Goal: Task Accomplishment & Management: Use online tool/utility

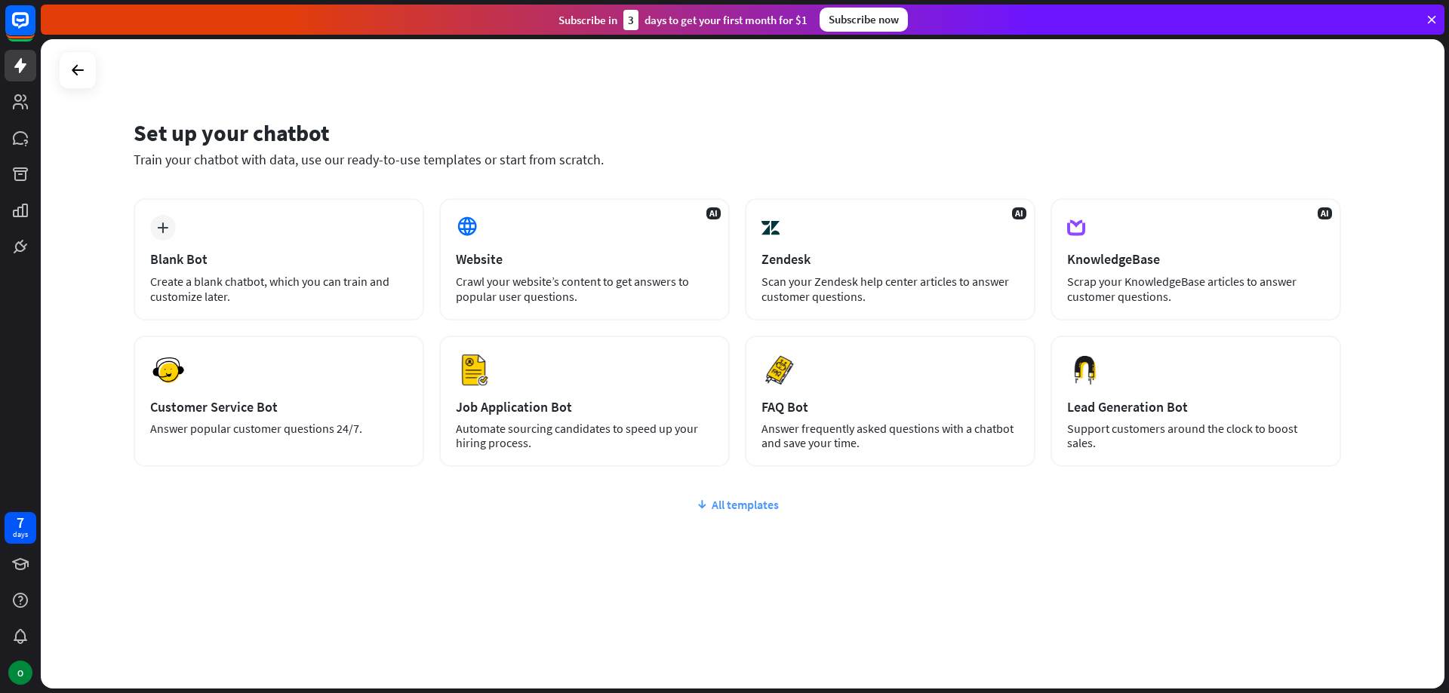
click at [757, 497] on div "All templates" at bounding box center [737, 504] width 1207 height 15
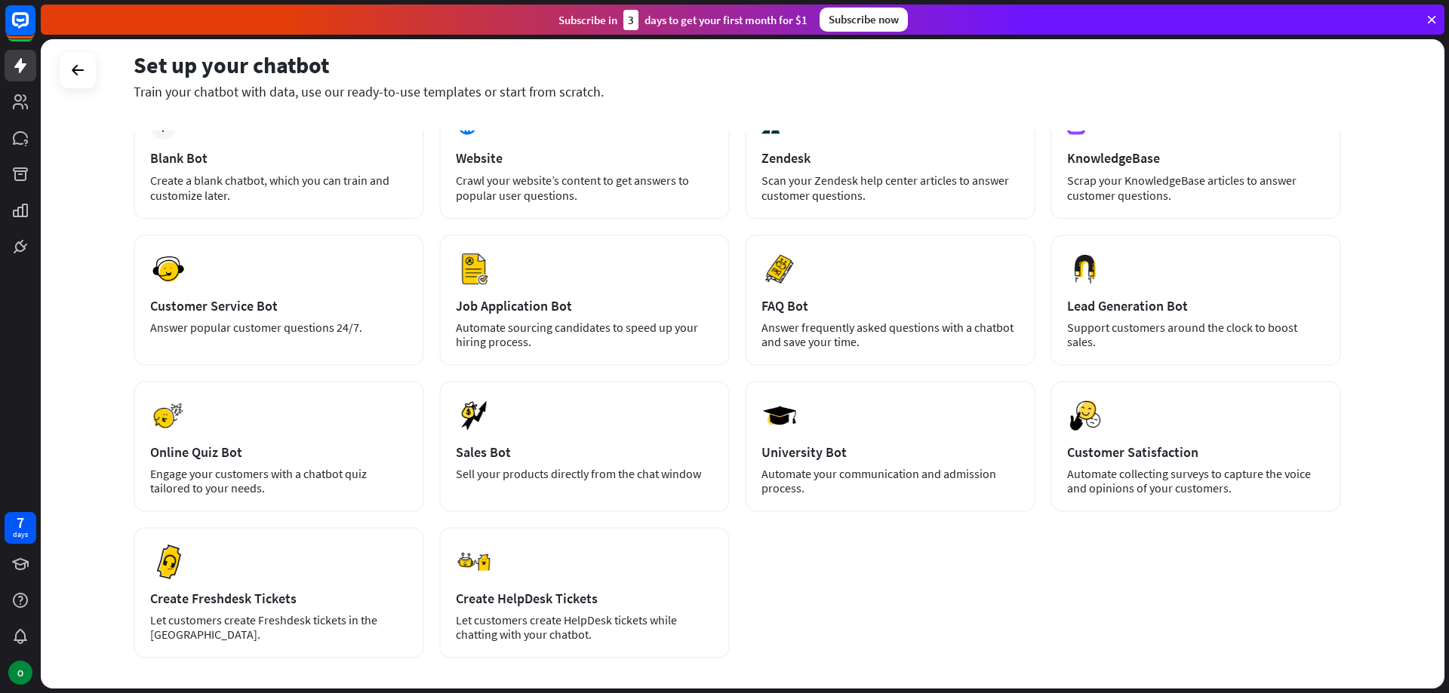
scroll to position [26, 0]
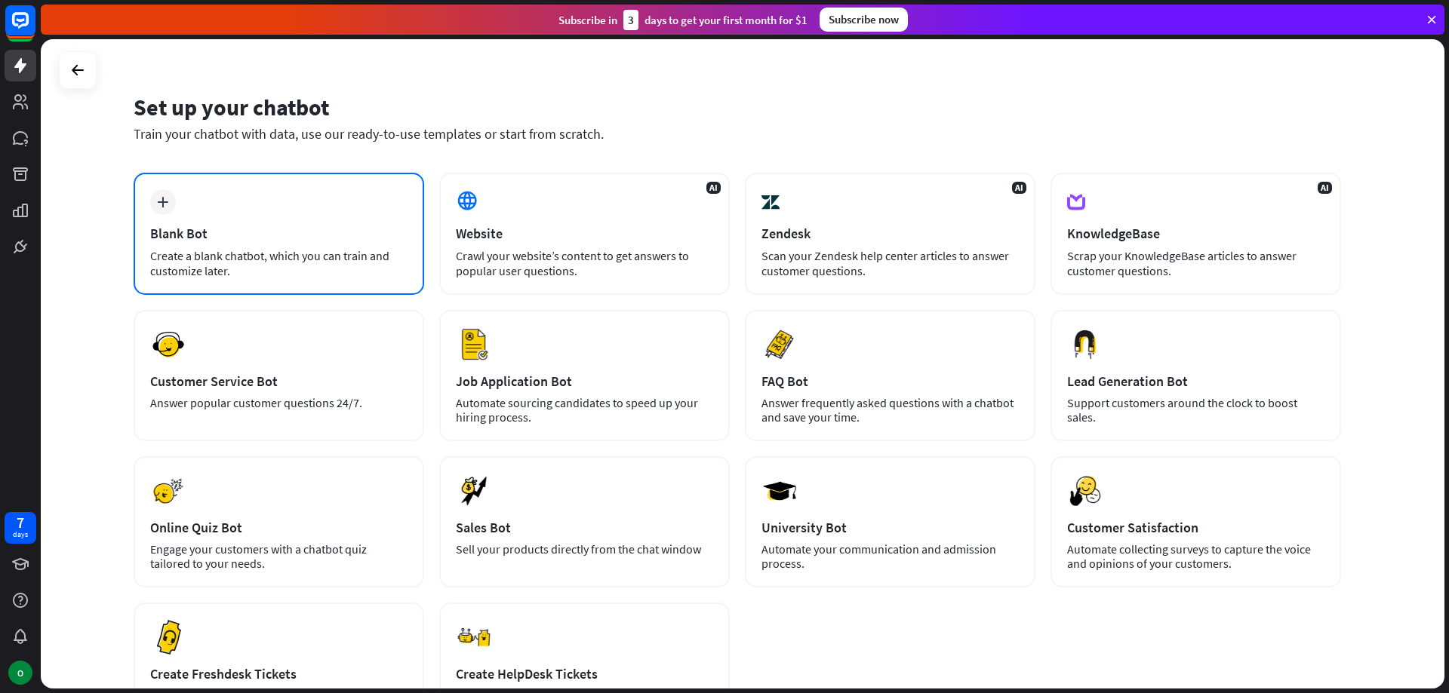
click at [207, 203] on div "plus Blank Bot Create a blank chatbot, which you can train and customize later." at bounding box center [279, 234] width 291 height 122
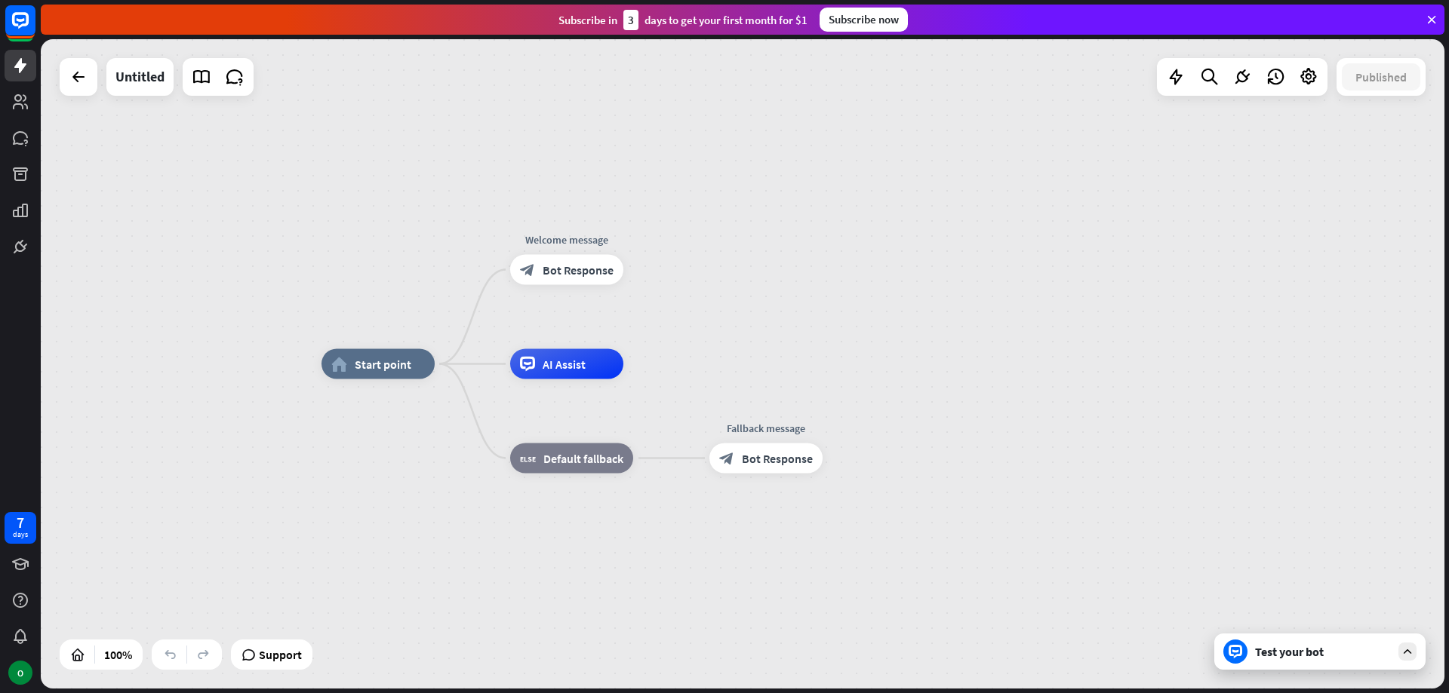
drag, startPoint x: 762, startPoint y: 472, endPoint x: 801, endPoint y: 366, distance: 112.7
click at [801, 366] on div "home_2 Start point Welcome message block_bot_response Bot Response AI Assist bl…" at bounding box center [1023, 689] width 1404 height 650
click at [19, 65] on icon at bounding box center [20, 65] width 12 height 15
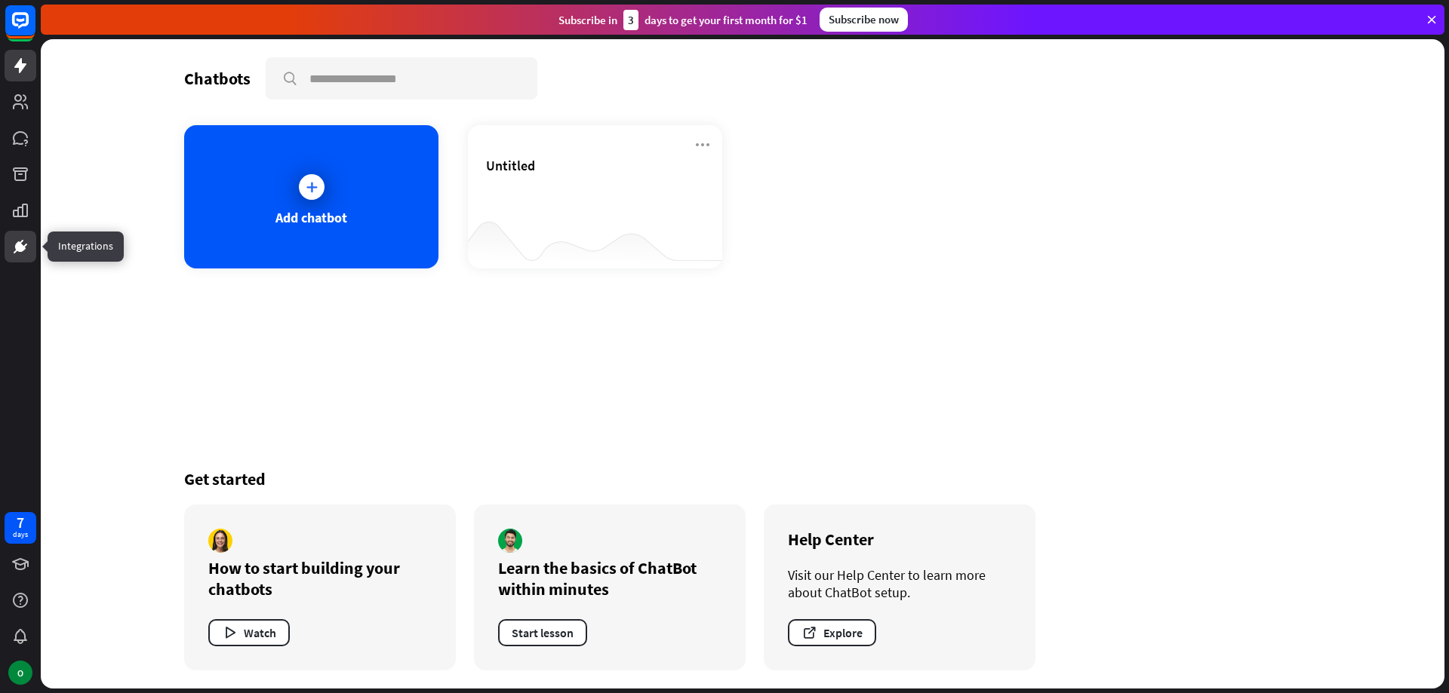
click at [26, 241] on icon at bounding box center [20, 247] width 18 height 18
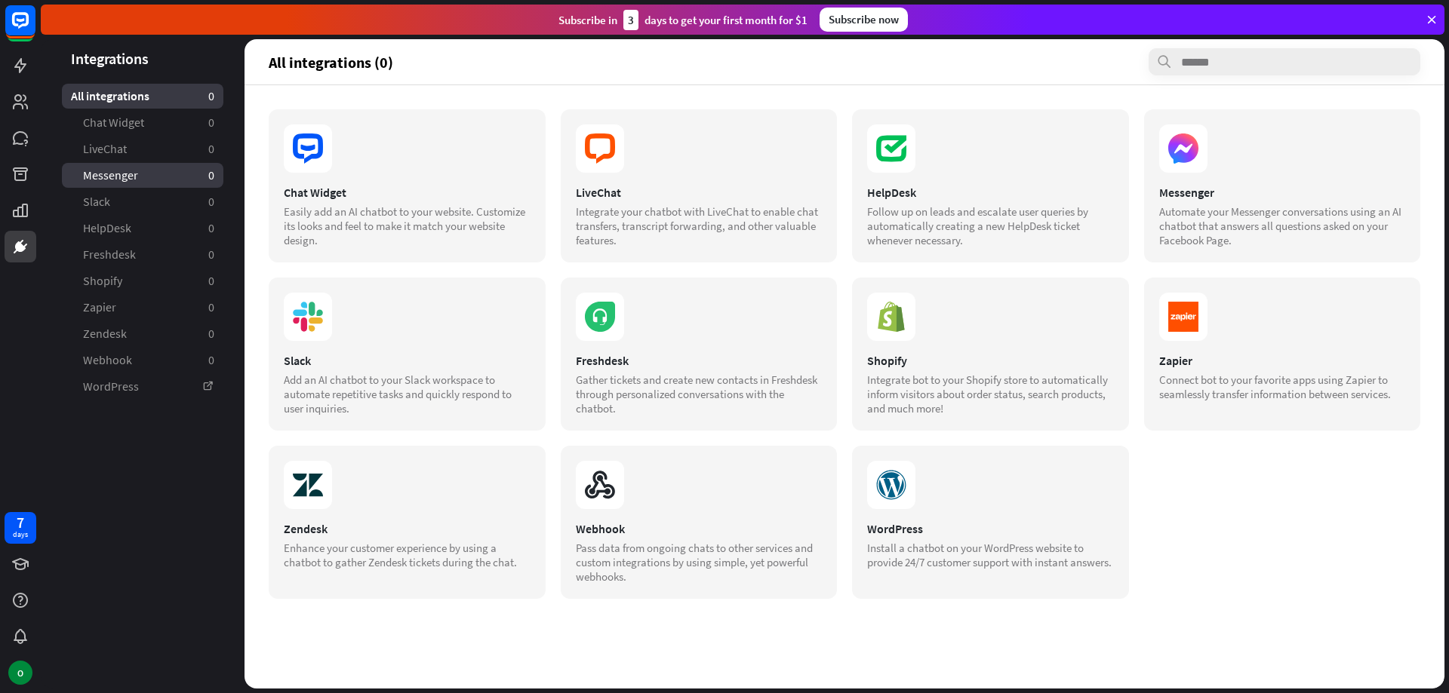
click at [105, 180] on span "Messenger" at bounding box center [110, 176] width 55 height 16
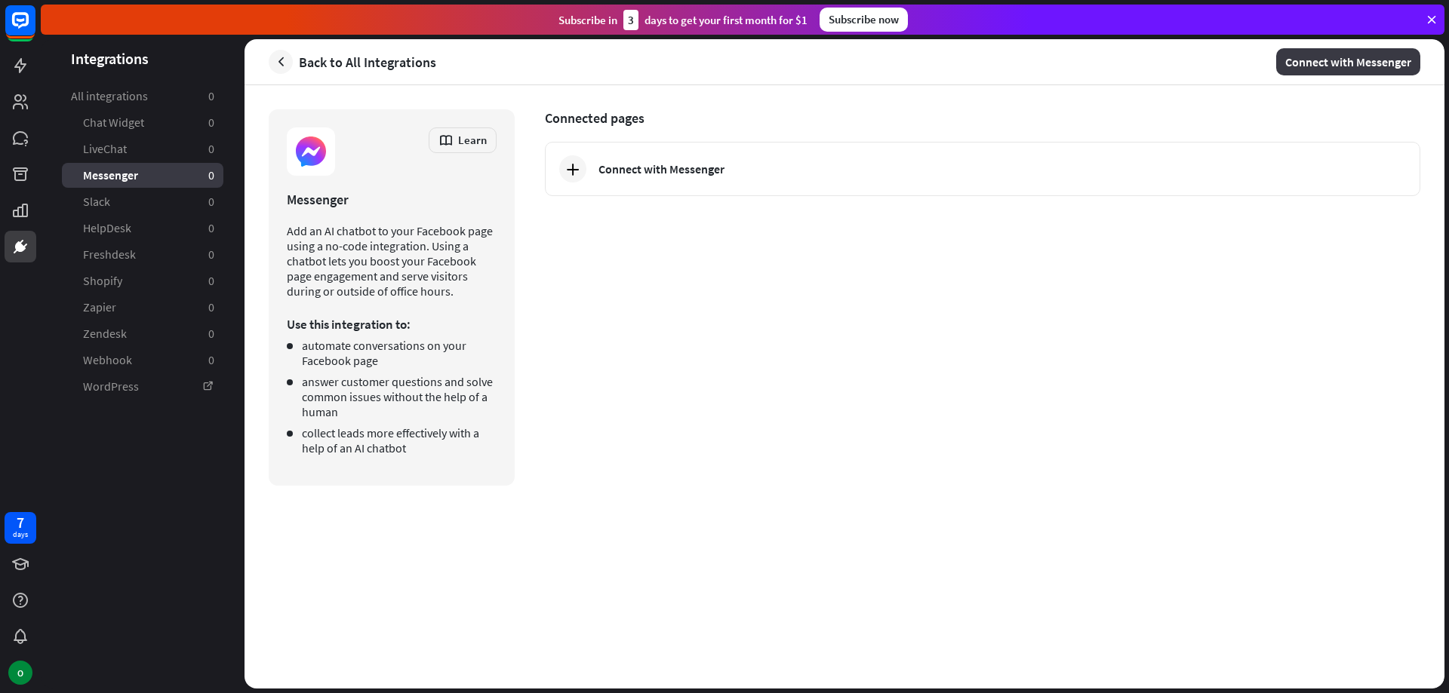
click at [1309, 60] on button "Connect with Messenger" at bounding box center [1348, 61] width 144 height 27
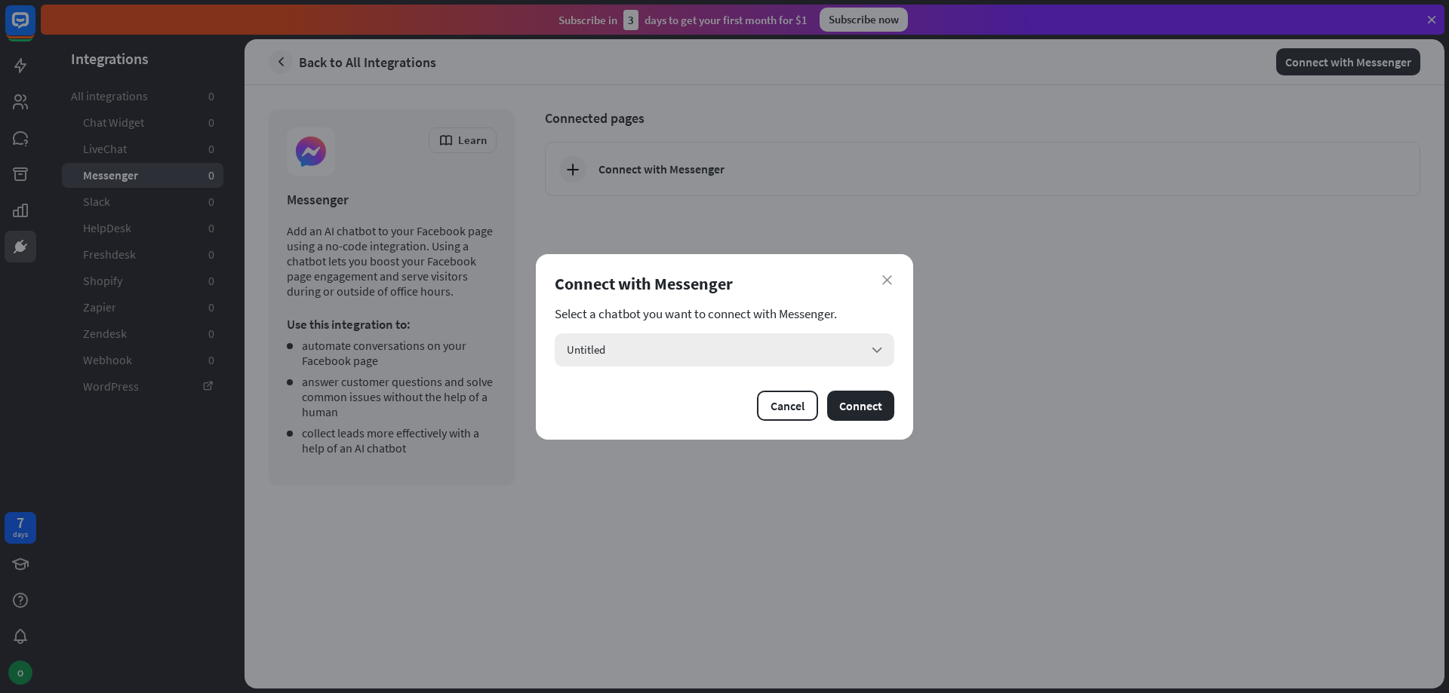
click at [878, 340] on div "Untitled arrow_down" at bounding box center [725, 350] width 340 height 33
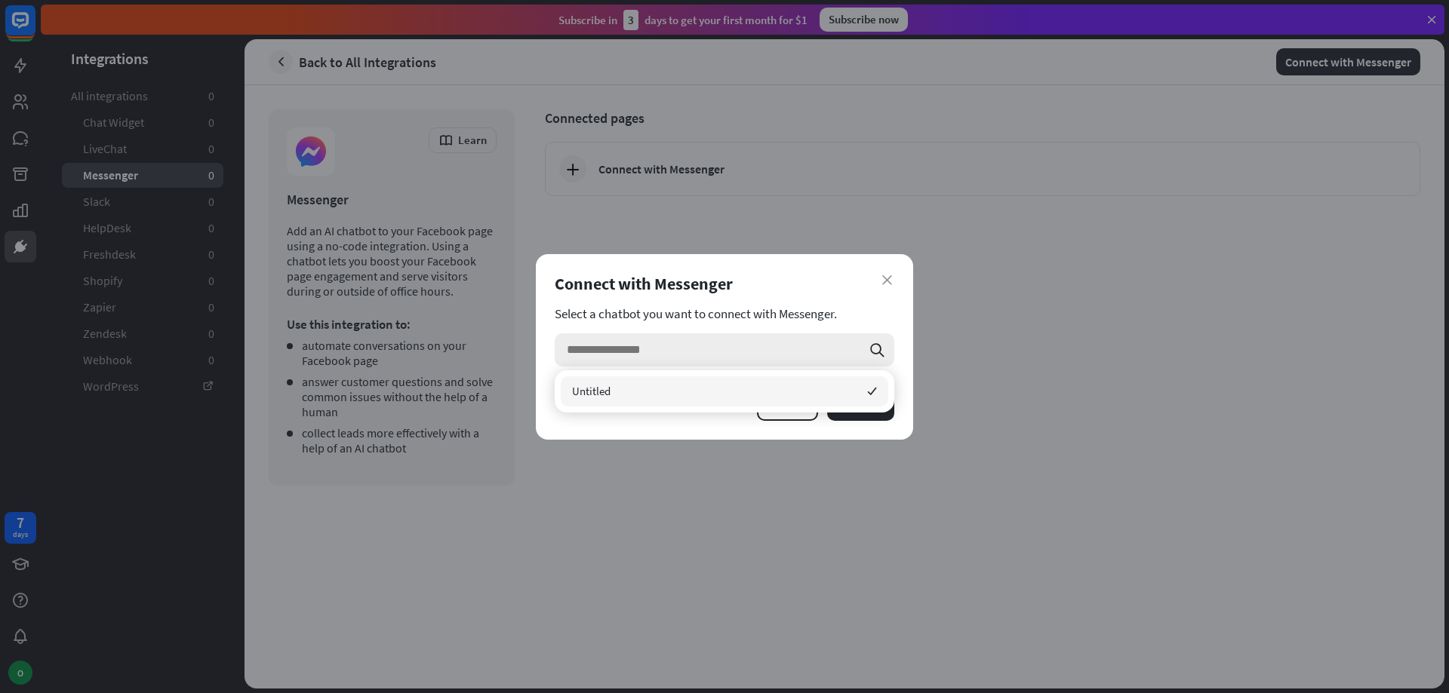
click at [878, 340] on div "search" at bounding box center [725, 350] width 340 height 33
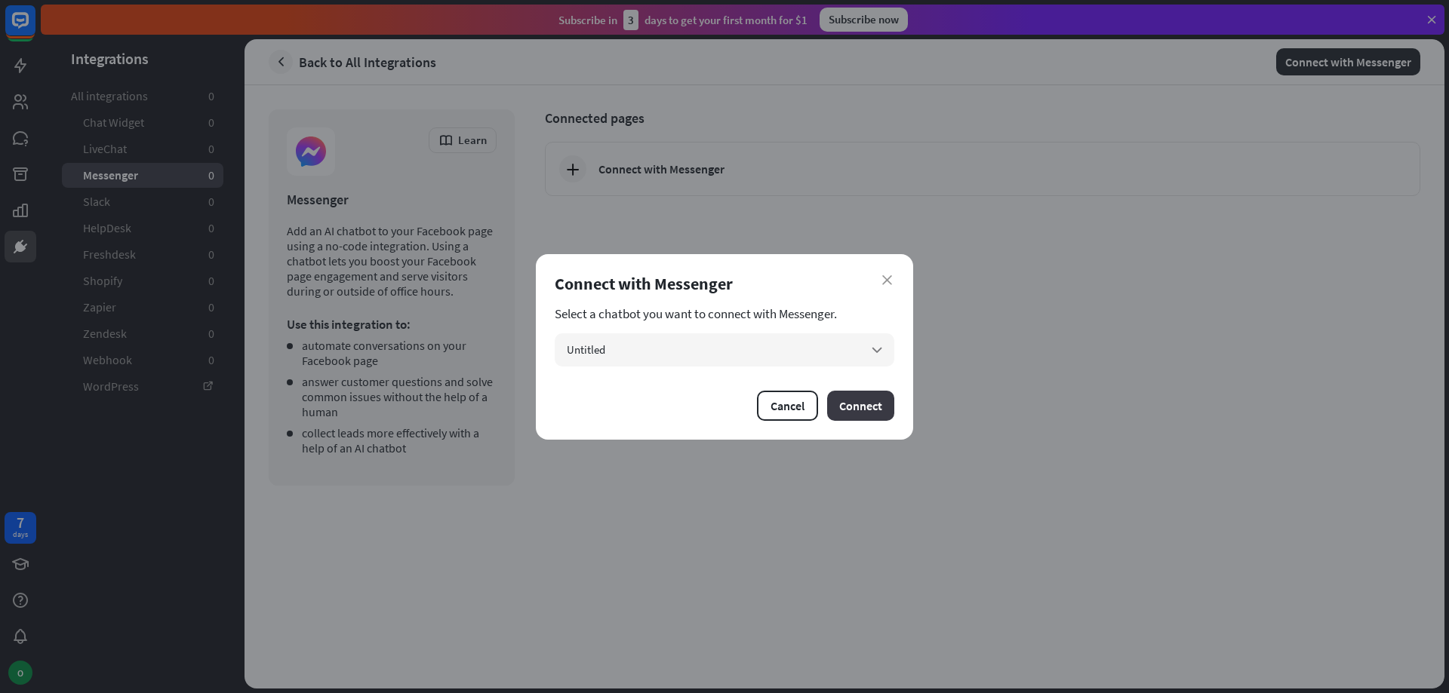
click at [856, 404] on button "Connect" at bounding box center [860, 406] width 67 height 30
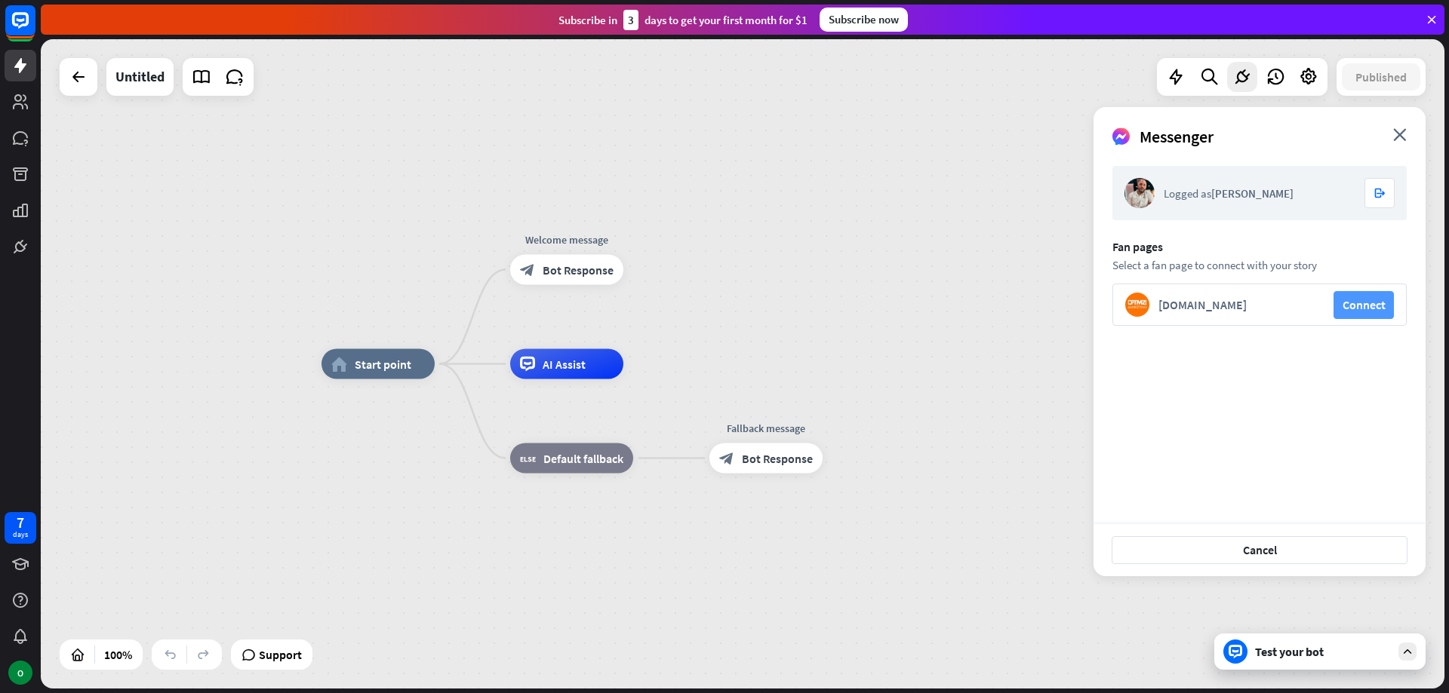
click at [1355, 304] on button "Connect" at bounding box center [1363, 305] width 60 height 28
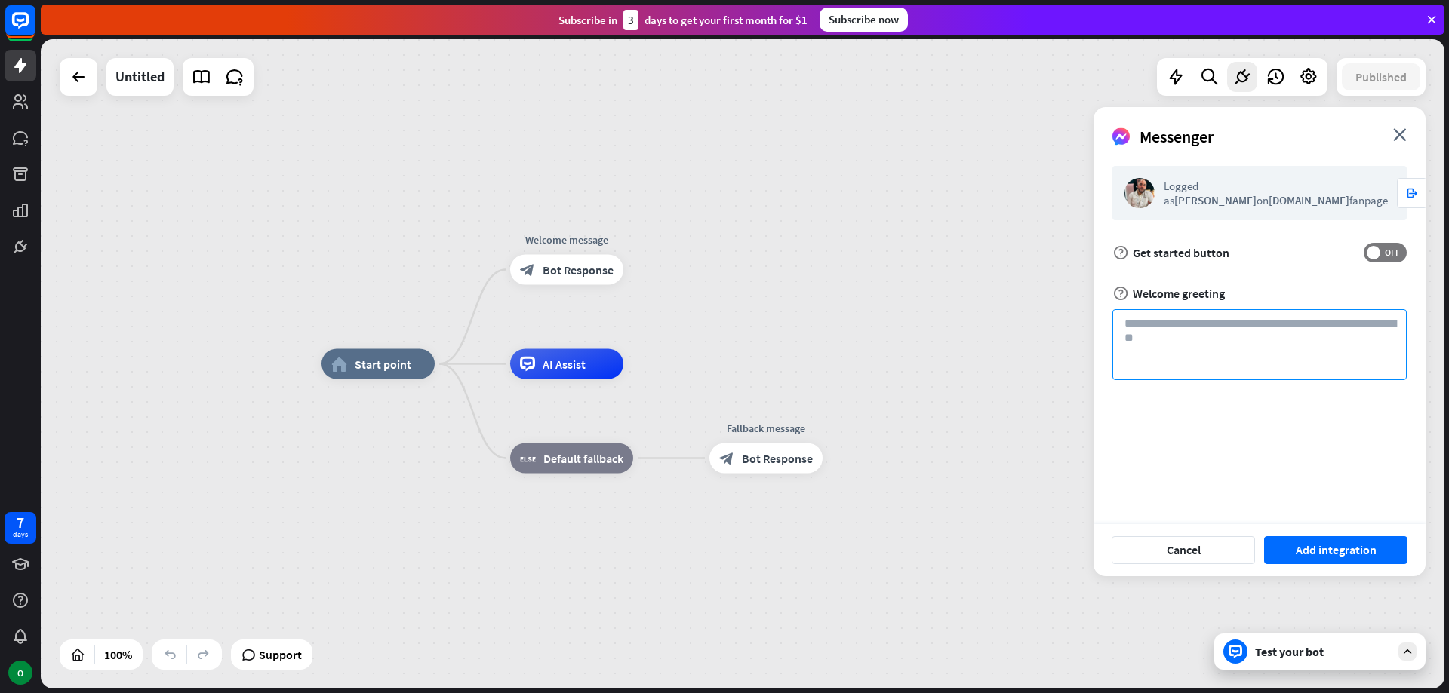
click at [1253, 328] on textarea at bounding box center [1259, 344] width 294 height 71
click at [1319, 543] on button "Add integration" at bounding box center [1335, 551] width 143 height 28
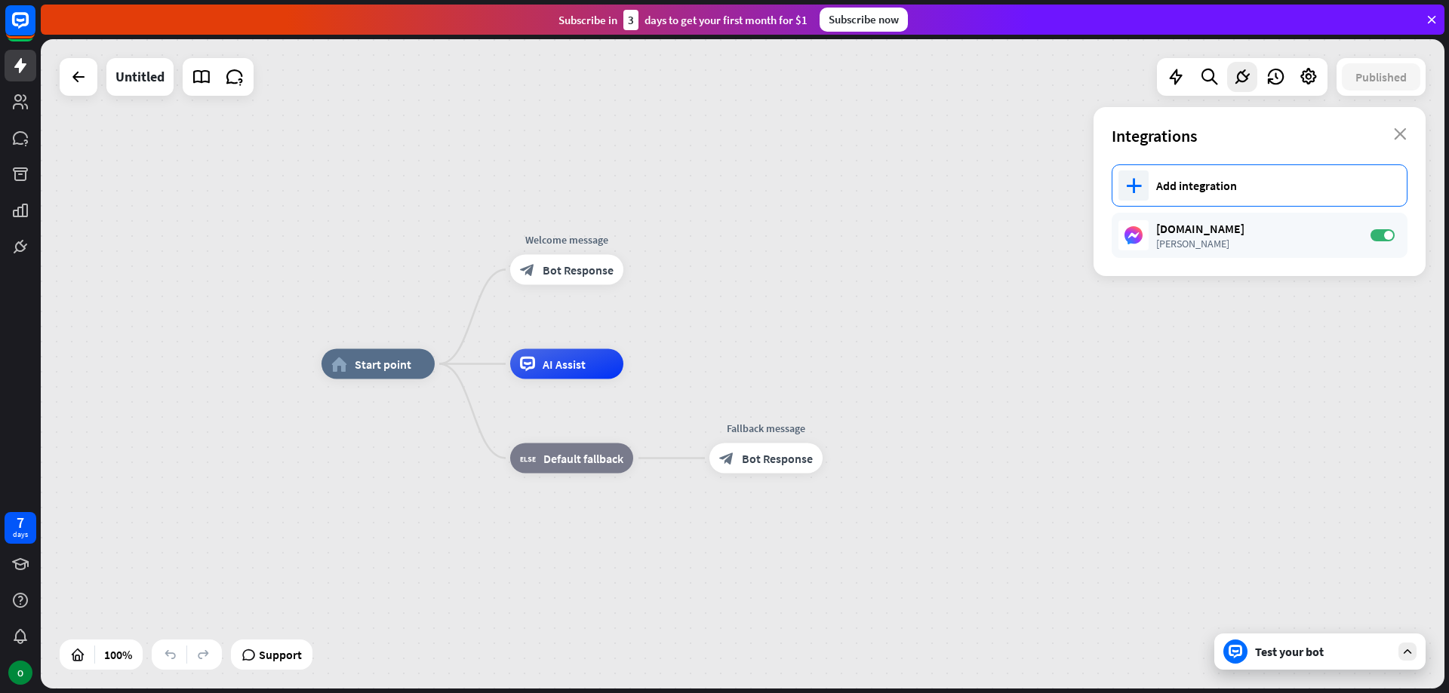
click at [1202, 183] on div "Add integration" at bounding box center [1273, 185] width 235 height 15
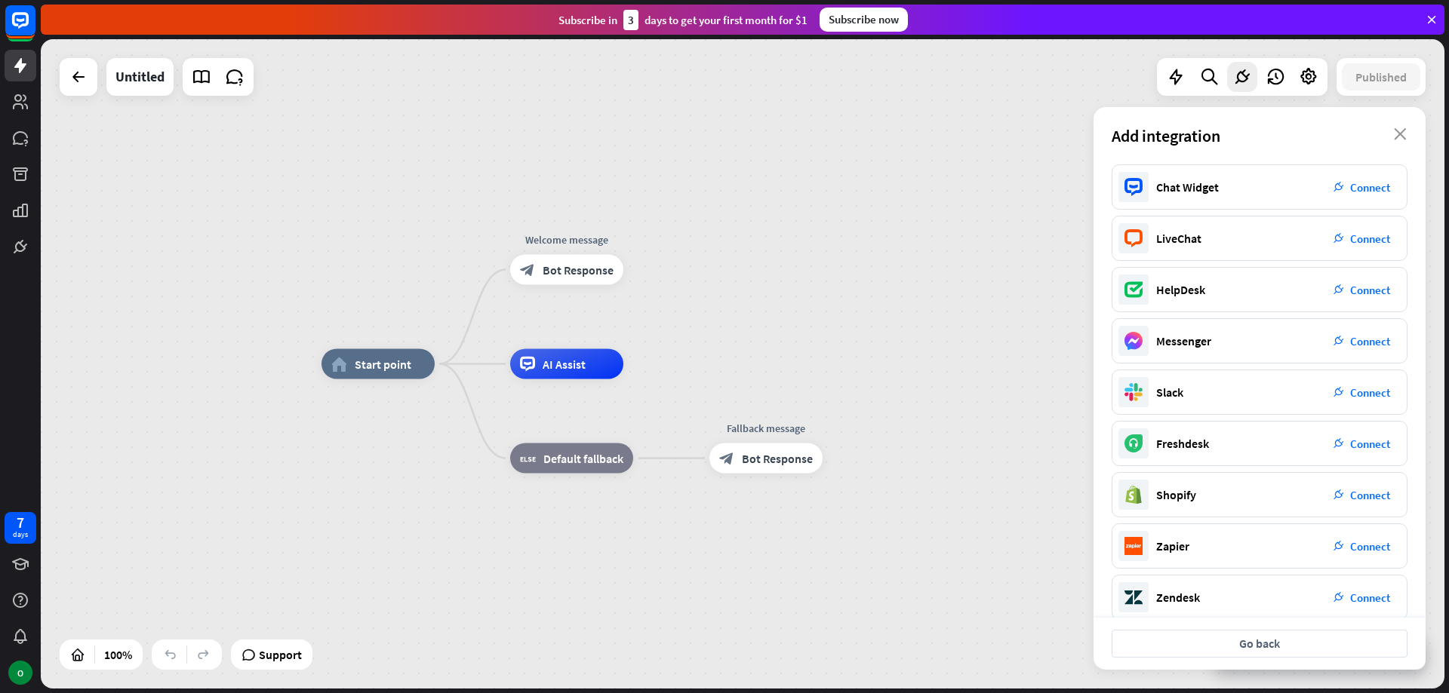
click at [1394, 138] on div "Add integration close" at bounding box center [1259, 135] width 332 height 57
click at [1398, 134] on icon "close" at bounding box center [1400, 134] width 13 height 12
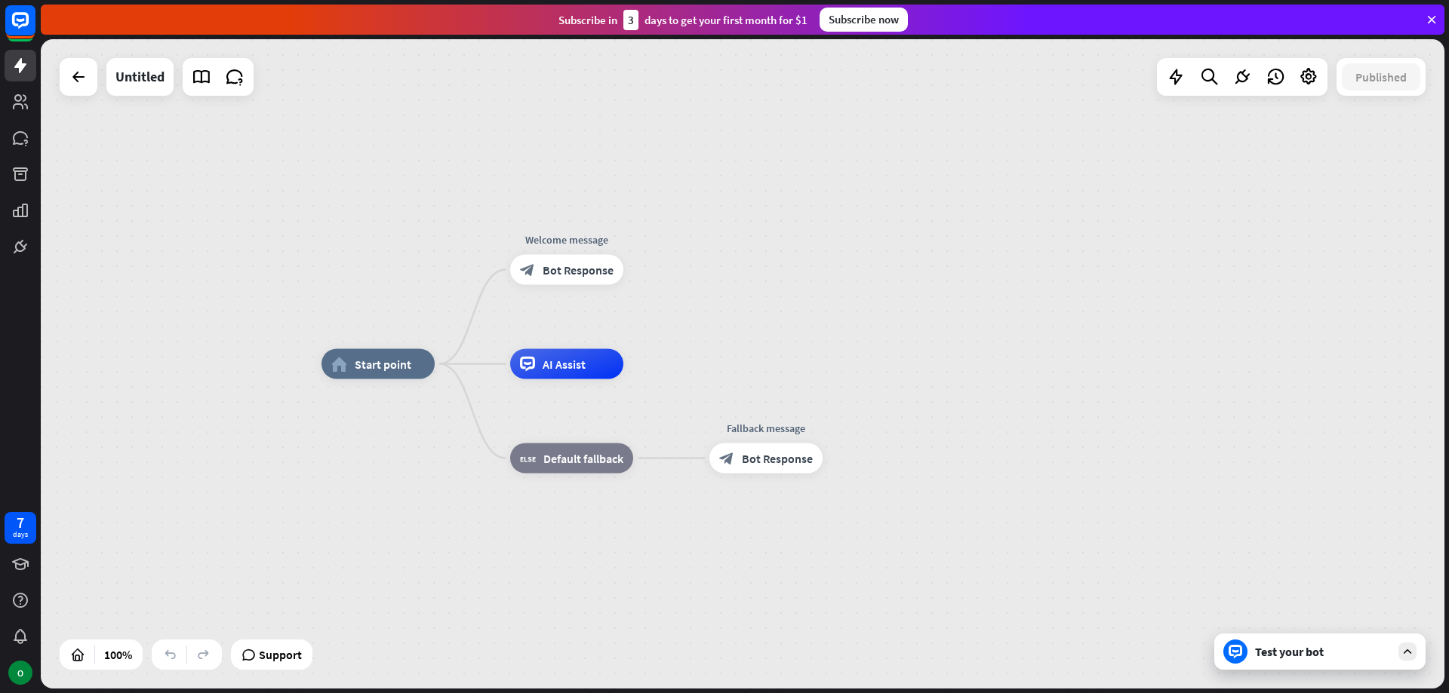
click at [1297, 653] on div "Test your bot" at bounding box center [1323, 651] width 136 height 15
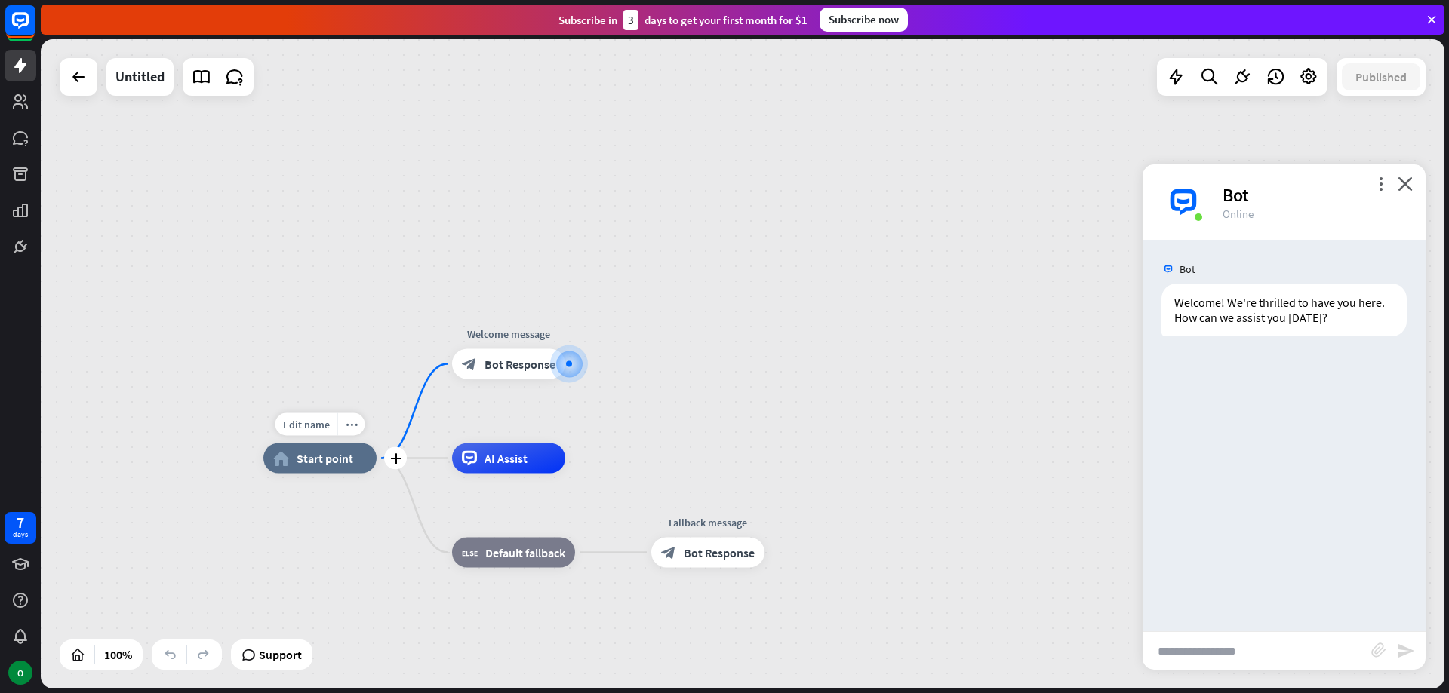
click at [345, 468] on div "home_2 Start point" at bounding box center [319, 459] width 113 height 30
click at [481, 460] on div "AI Assist" at bounding box center [508, 459] width 113 height 30
drag, startPoint x: 1405, startPoint y: 186, endPoint x: 1325, endPoint y: 93, distance: 122.5
click at [1327, 94] on div "home_2 Start point Welcome message block_bot_response Bot Response AI Assist bl…" at bounding box center [743, 364] width 1404 height 650
click at [1303, 80] on icon at bounding box center [1309, 77] width 20 height 20
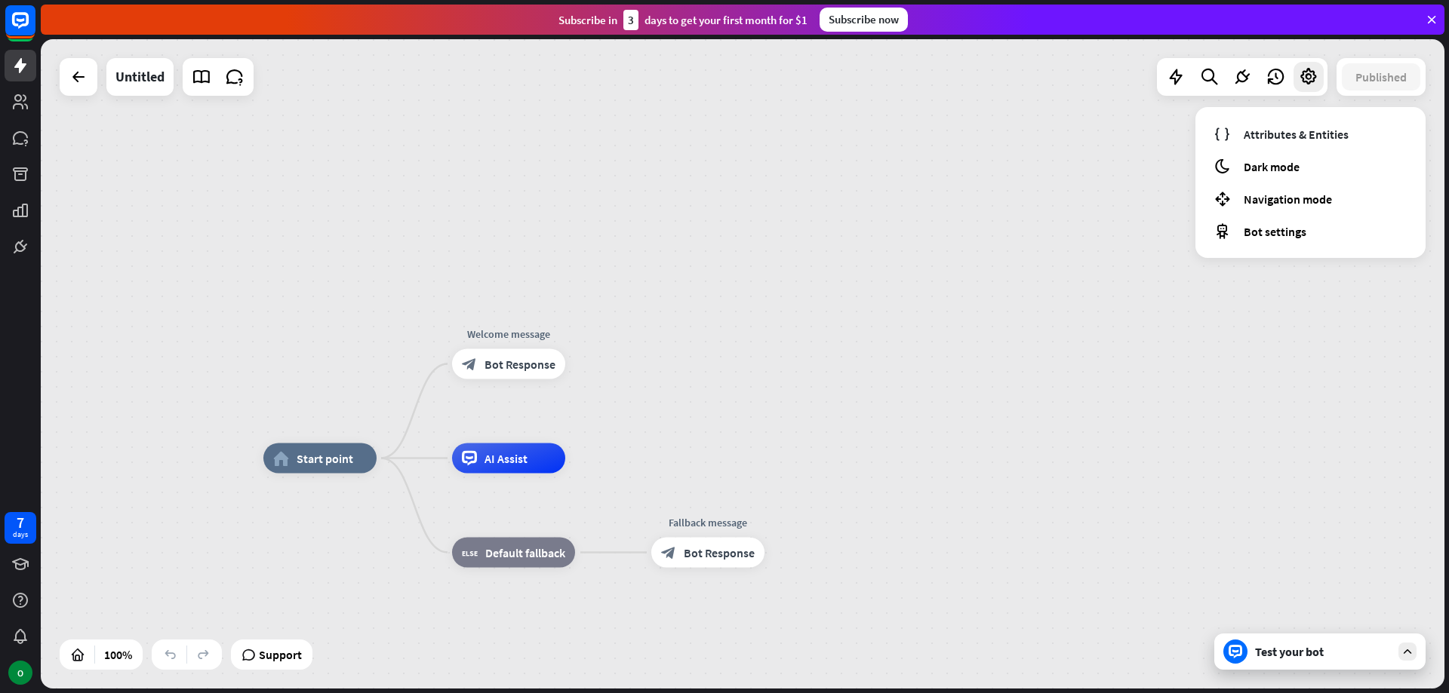
click at [1329, 285] on div "home_2 Start point Welcome message block_bot_response Bot Response AI Assist bl…" at bounding box center [743, 364] width 1404 height 650
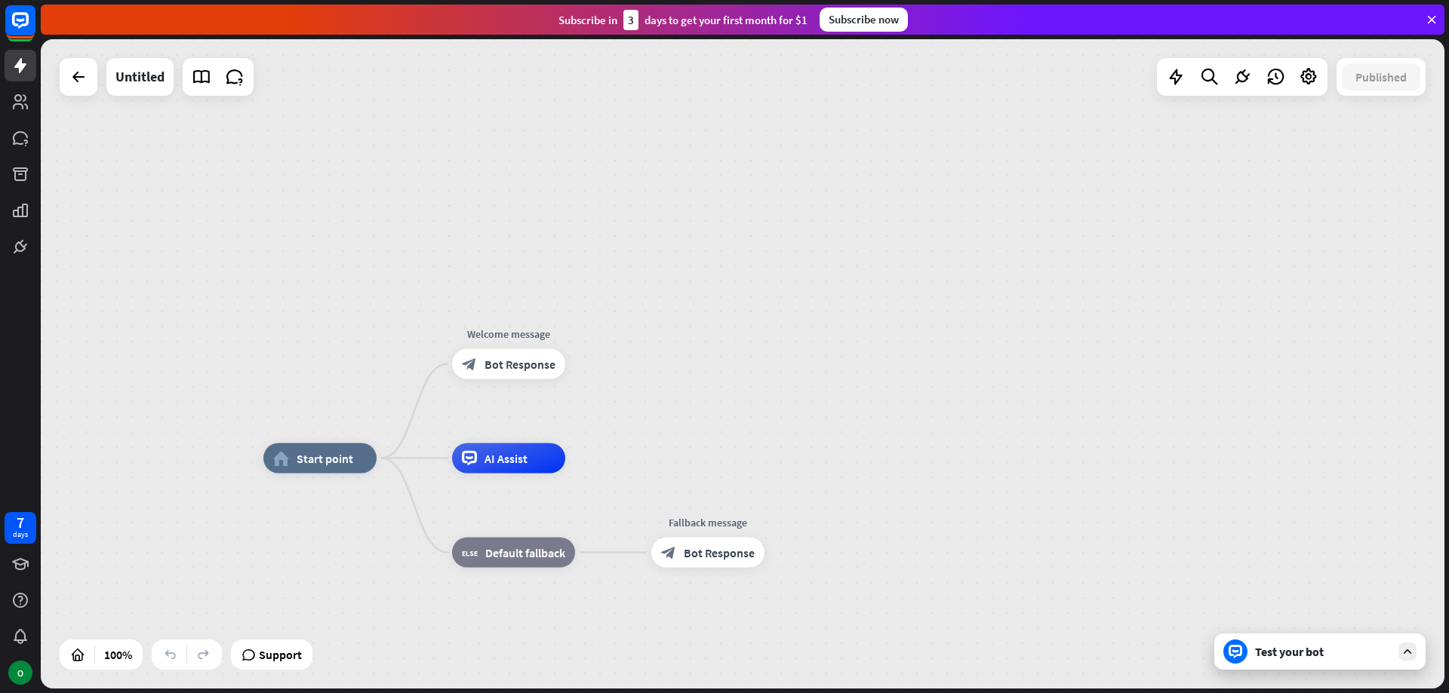
click at [1273, 312] on div "home_2 Start point Welcome message block_bot_response Bot Response AI Assist bl…" at bounding box center [743, 364] width 1404 height 650
click at [17, 51] on link at bounding box center [21, 66] width 32 height 32
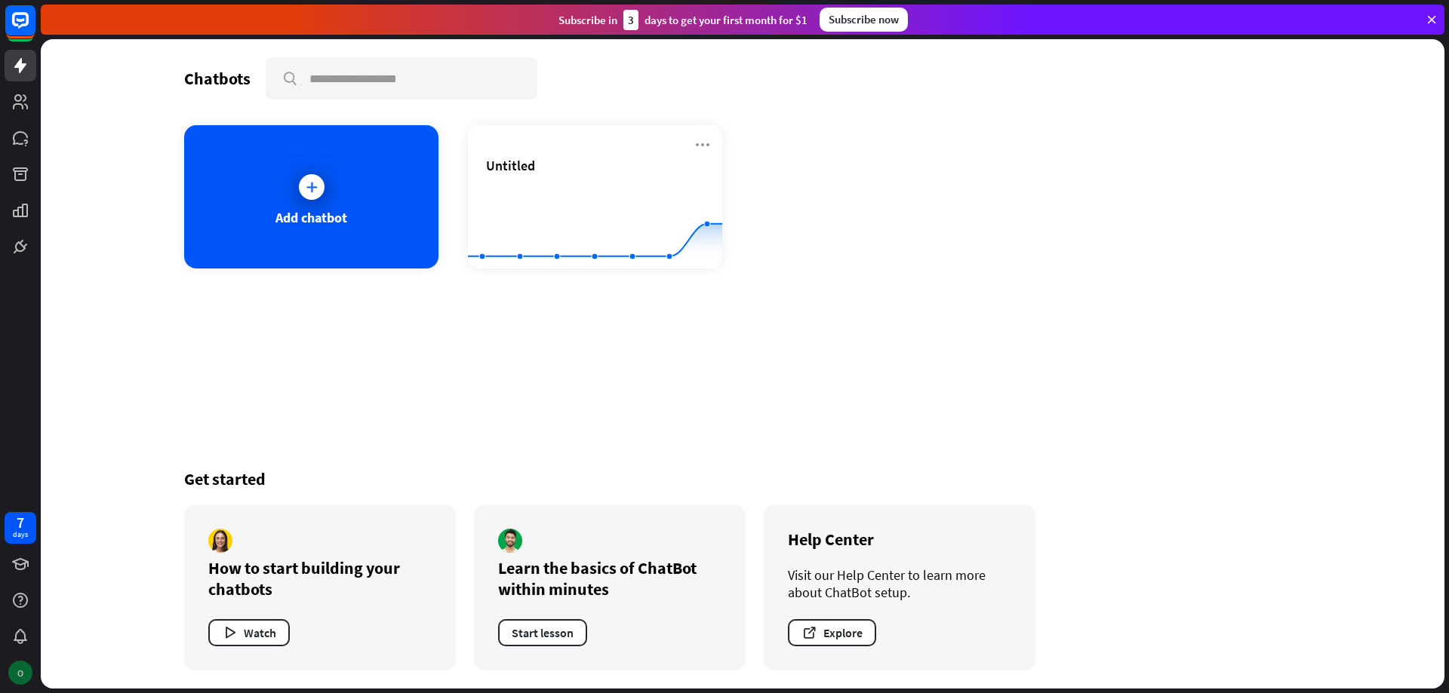
click at [15, 668] on div "O" at bounding box center [20, 673] width 24 height 24
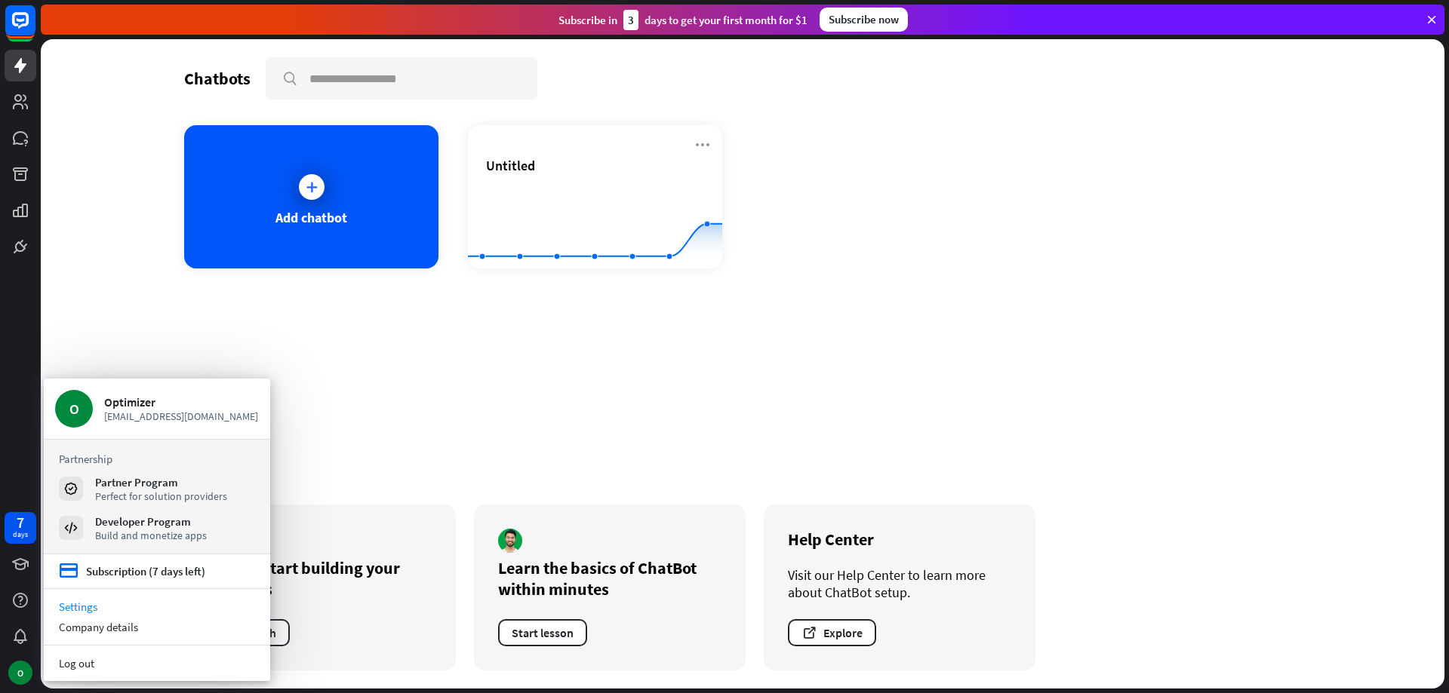
click at [126, 607] on link "Settings" at bounding box center [157, 607] width 226 height 20
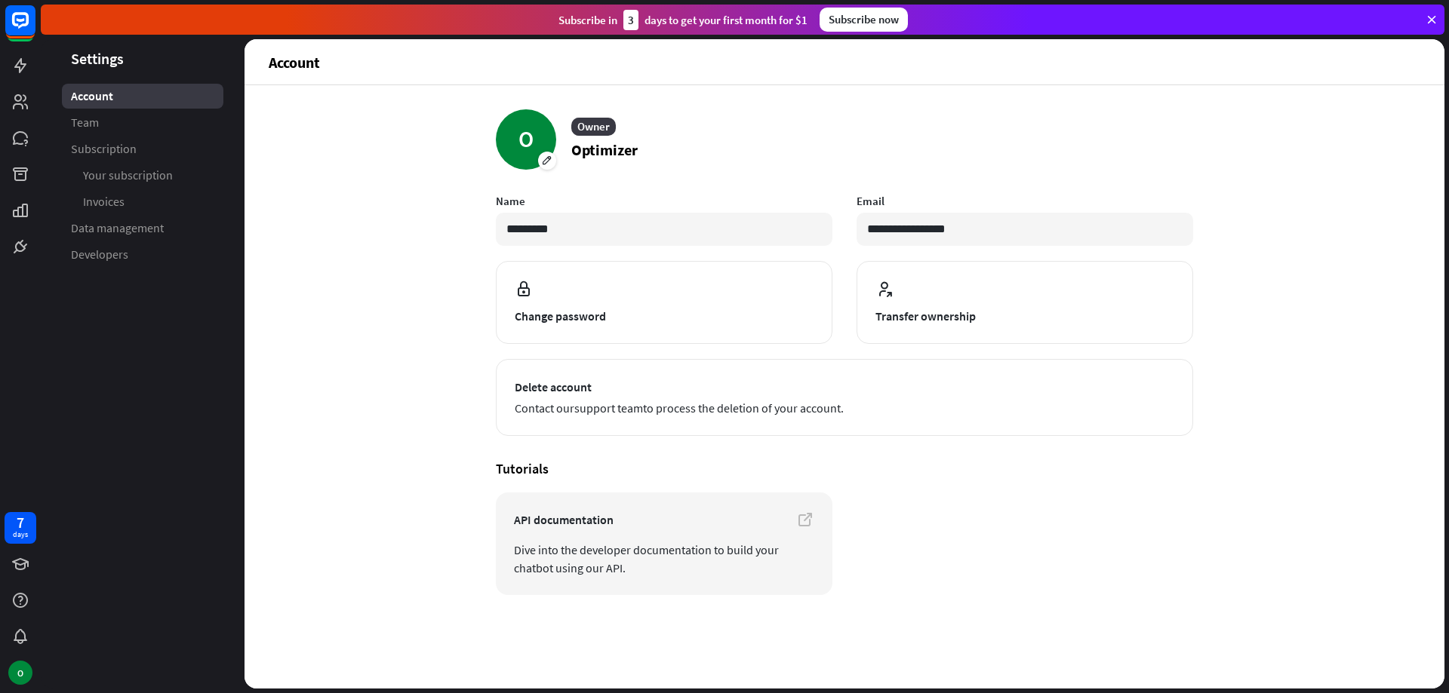
click at [126, 121] on link "Team" at bounding box center [142, 122] width 161 height 25
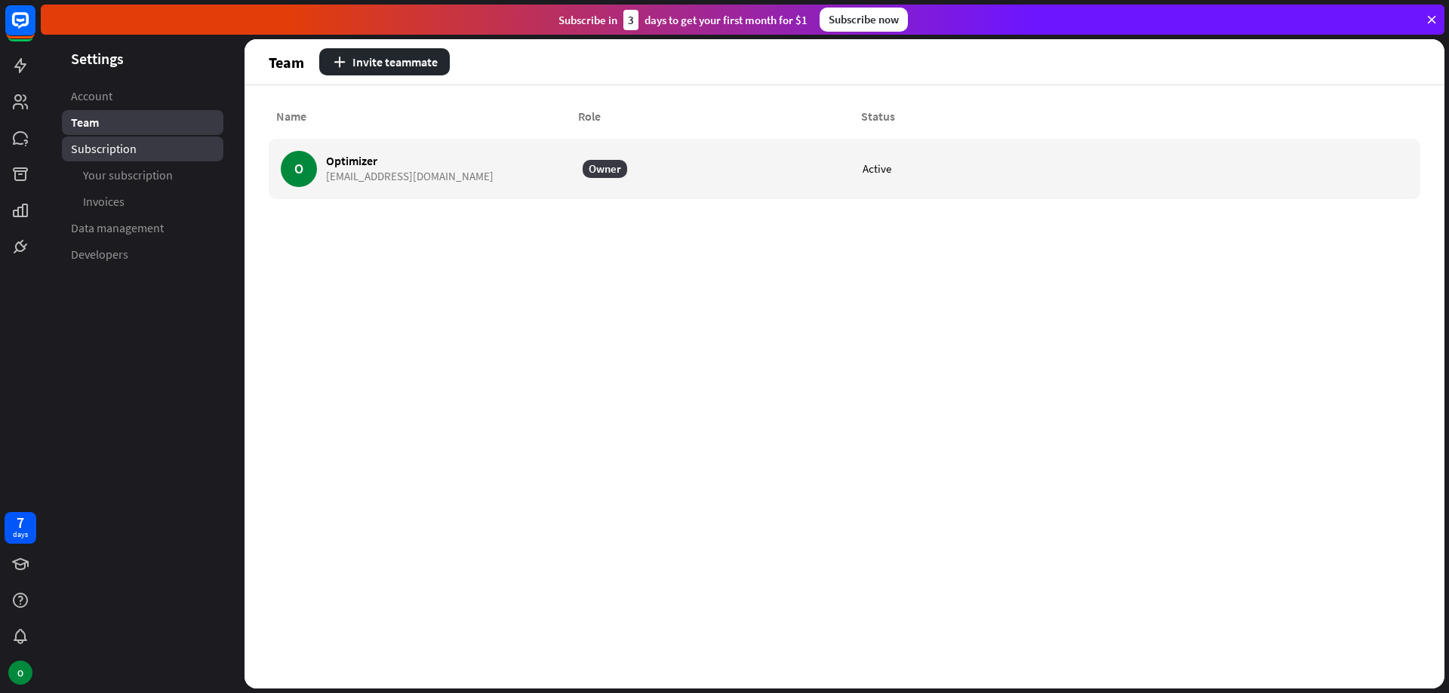
click at [140, 146] on link "Subscription" at bounding box center [142, 149] width 161 height 25
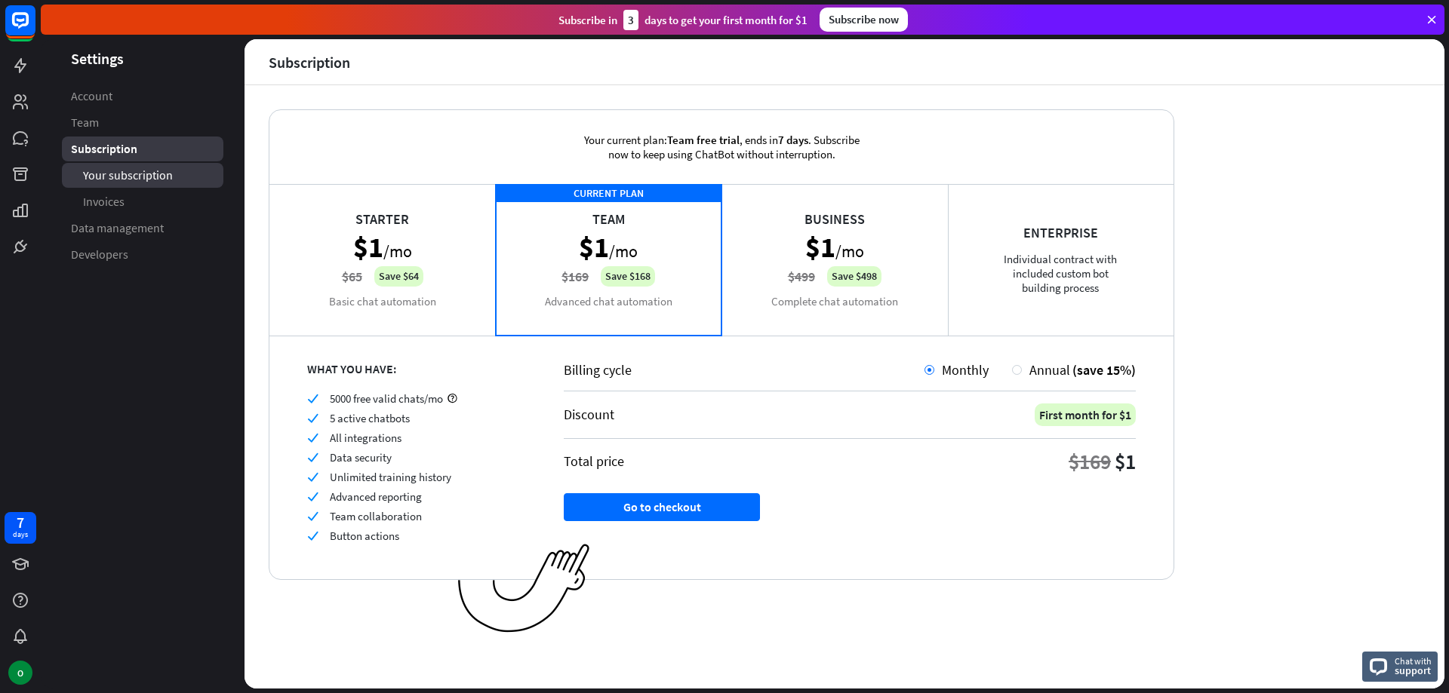
click at [159, 181] on span "Your subscription" at bounding box center [128, 176] width 90 height 16
click at [149, 232] on span "Data management" at bounding box center [117, 228] width 93 height 16
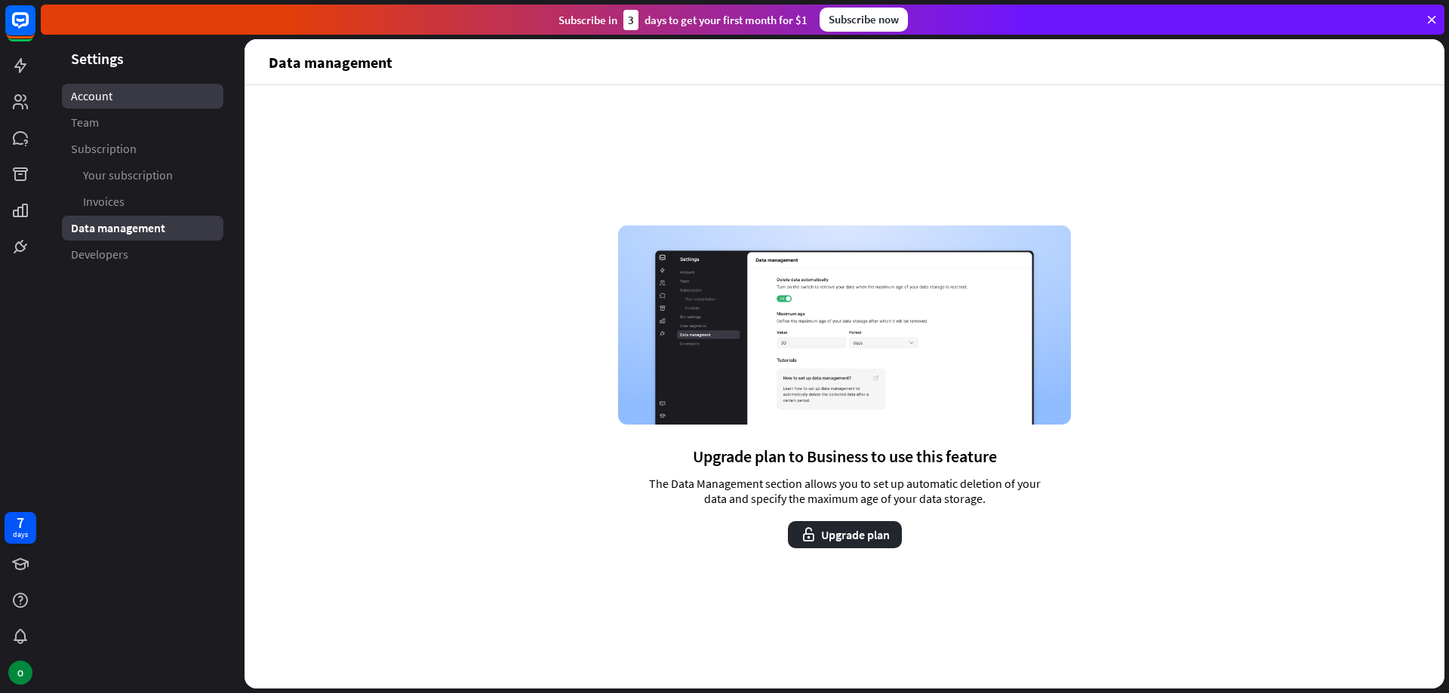
click at [150, 94] on link "Account" at bounding box center [142, 96] width 161 height 25
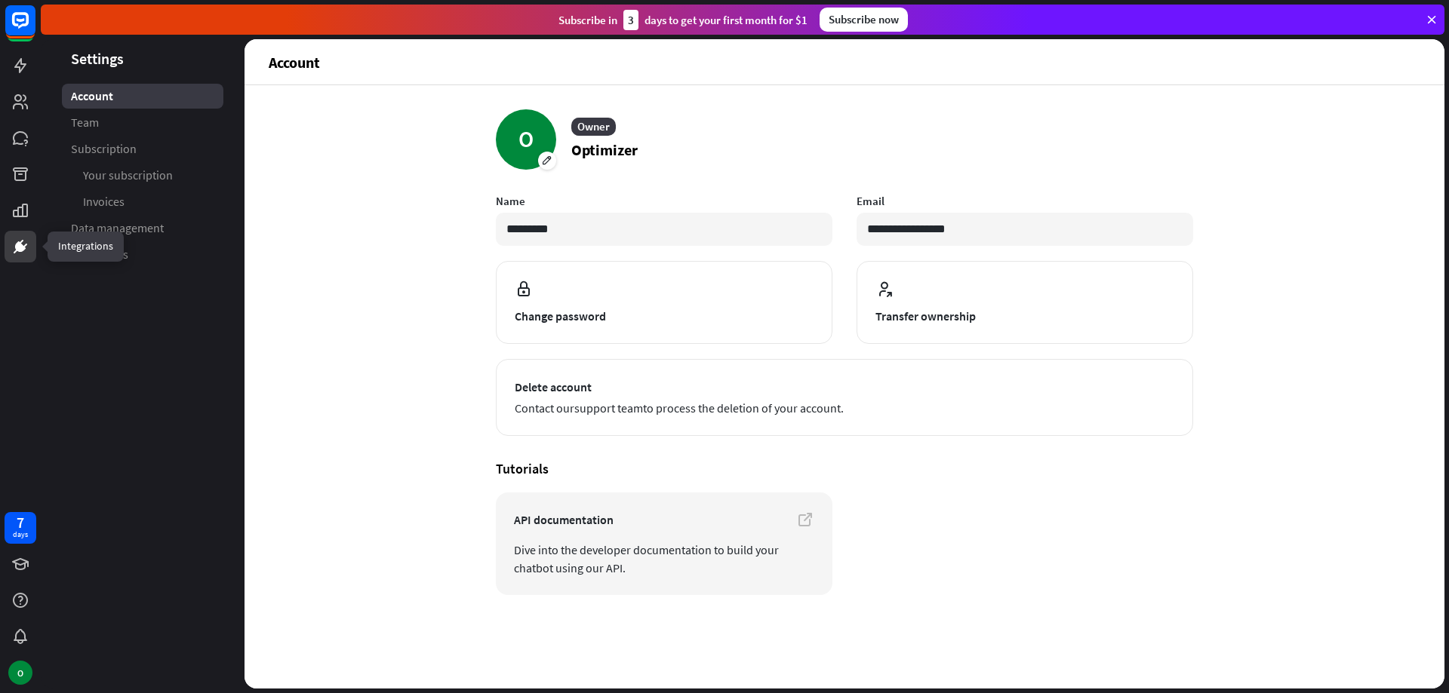
click at [20, 240] on icon at bounding box center [20, 247] width 18 height 18
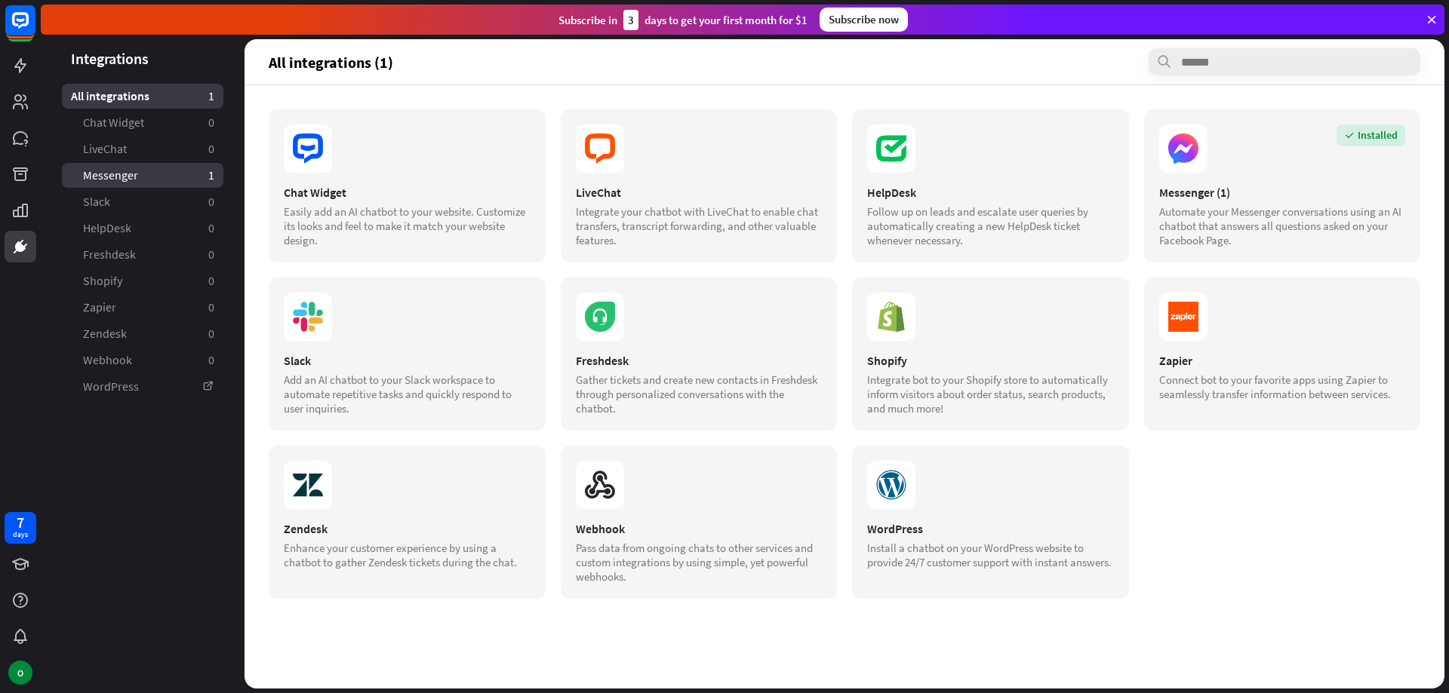
click at [140, 177] on link "Messenger 1" at bounding box center [142, 175] width 161 height 25
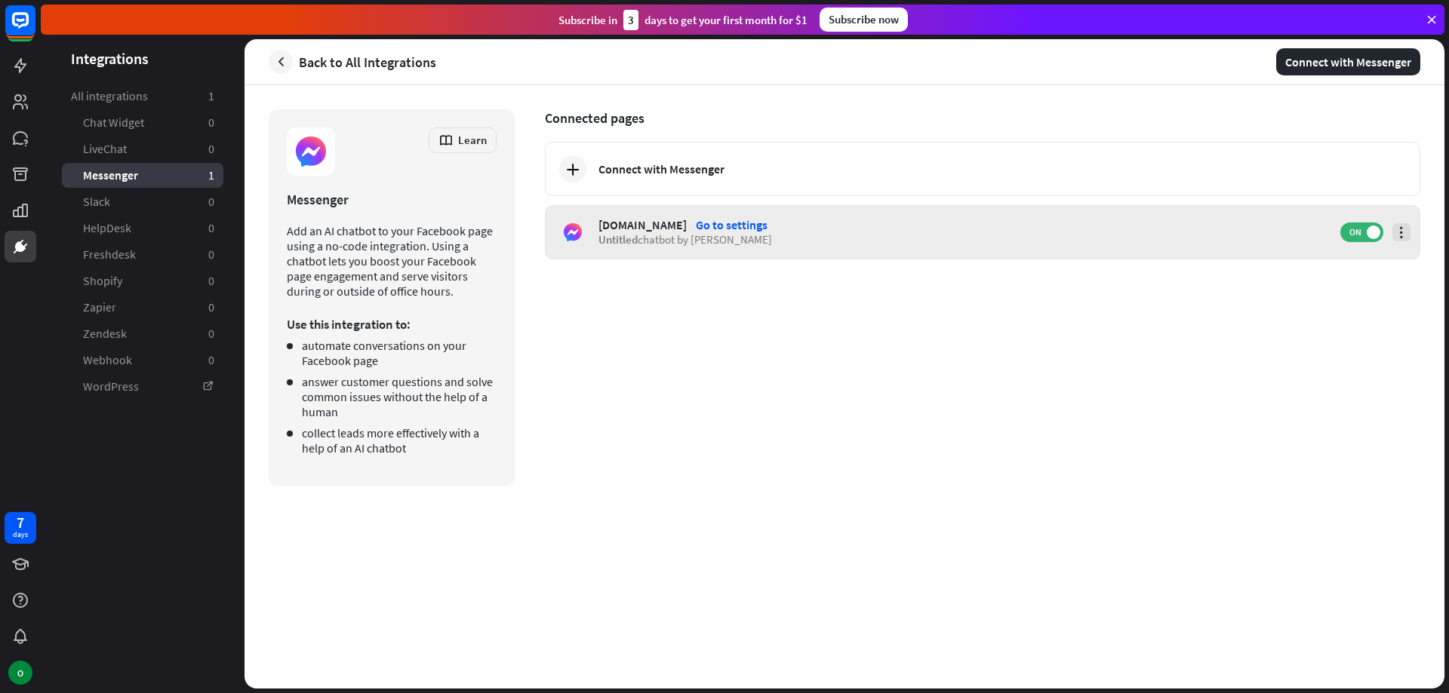
click at [1396, 235] on icon at bounding box center [1401, 232] width 15 height 15
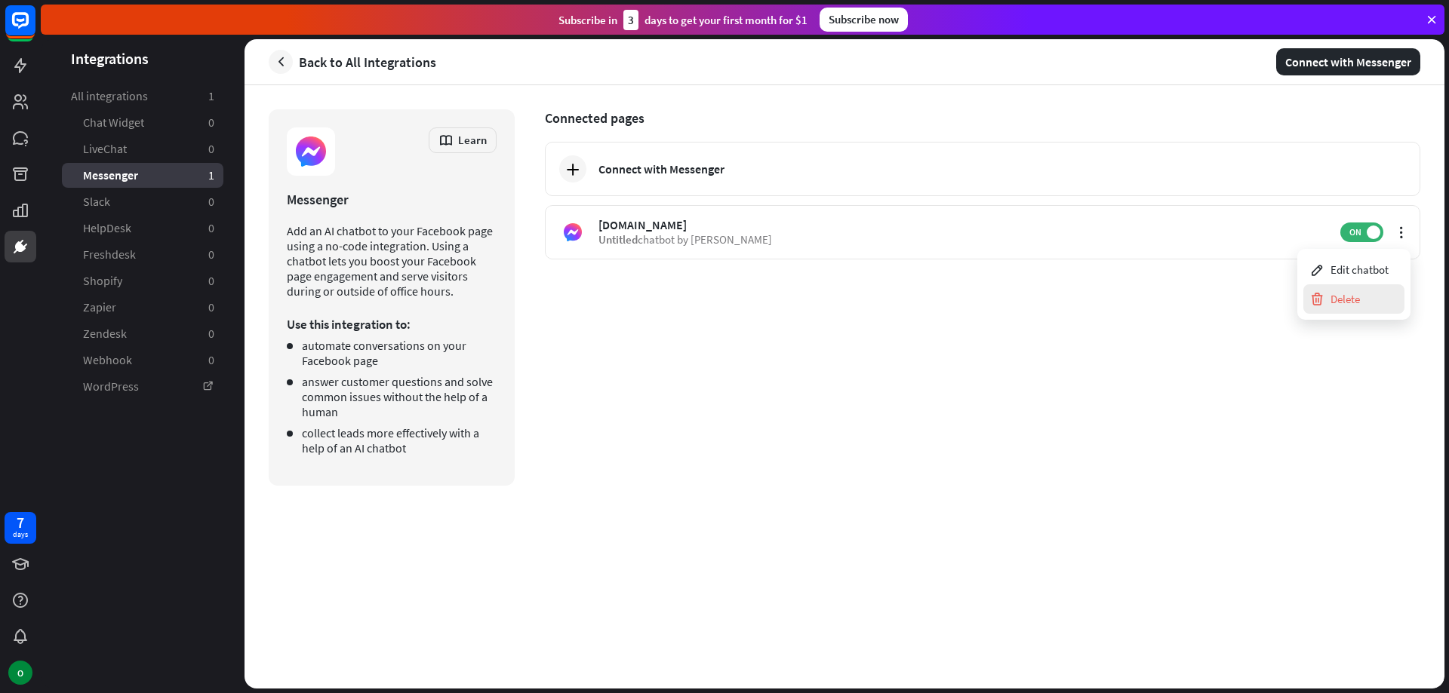
click at [1376, 297] on div "Delete" at bounding box center [1353, 298] width 101 height 29
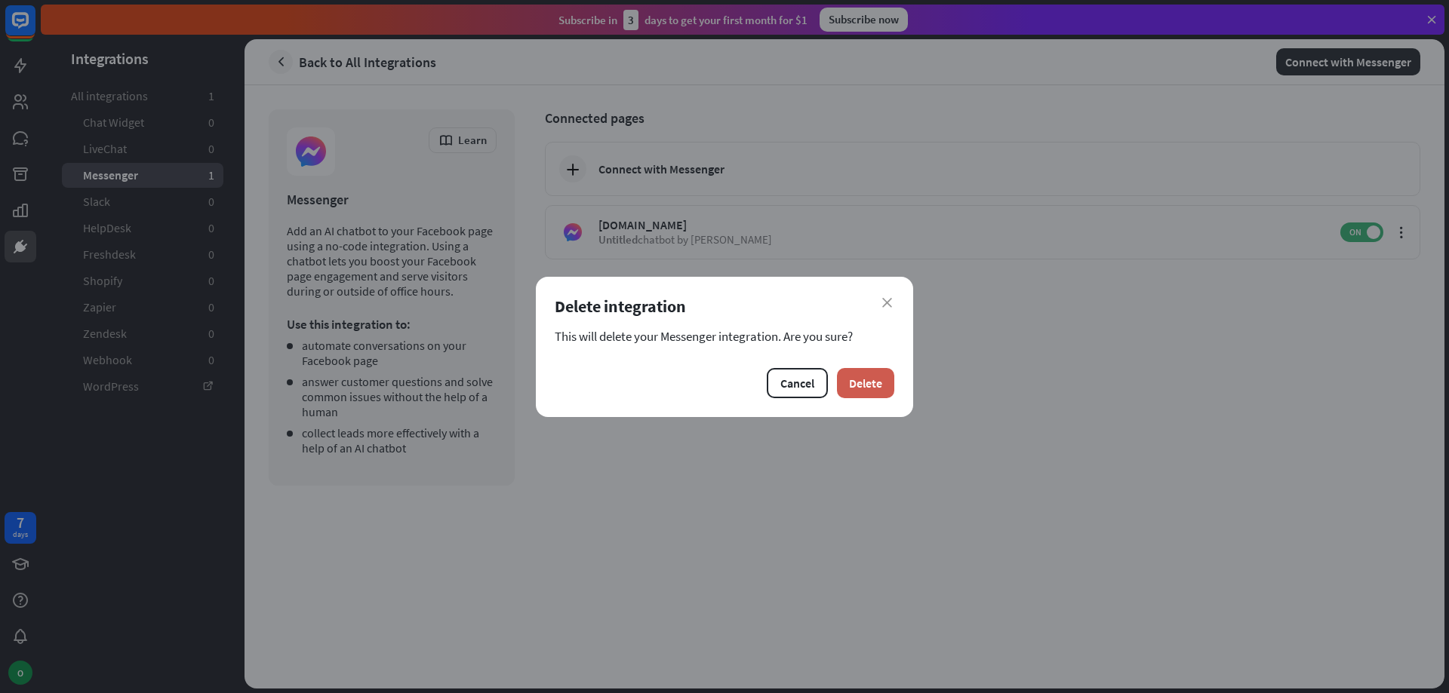
click at [852, 387] on button "Delete" at bounding box center [865, 383] width 57 height 30
